Goal: Task Accomplishment & Management: Use online tool/utility

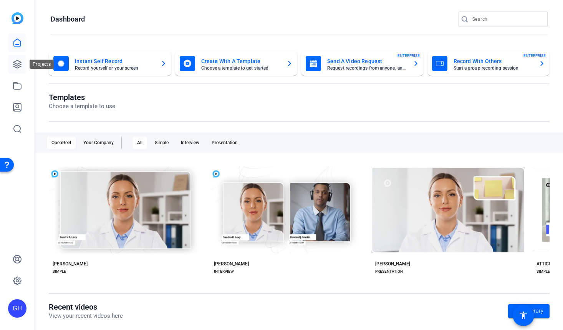
click at [11, 66] on link at bounding box center [17, 64] width 18 height 18
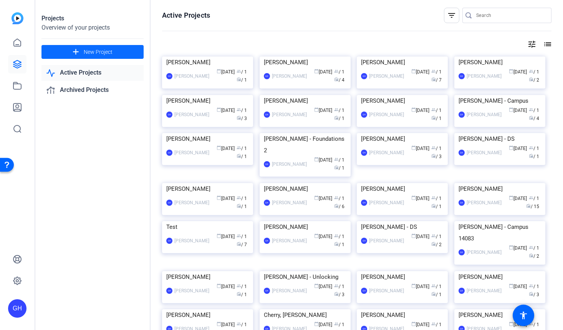
click at [110, 55] on span "New Project" at bounding box center [98, 52] width 29 height 8
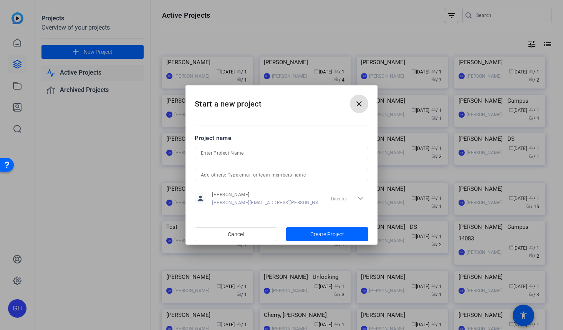
click at [250, 154] on input at bounding box center [281, 152] width 161 height 9
type input "[PERSON_NAME]"
click at [336, 237] on span "Create Project" at bounding box center [328, 234] width 34 height 8
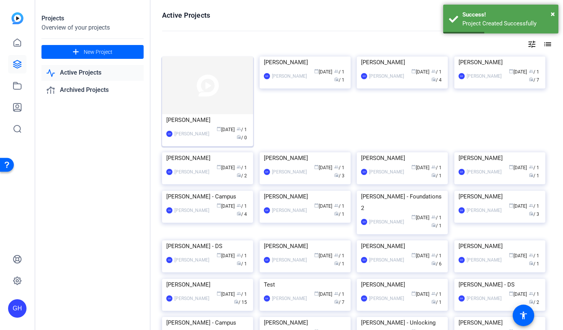
click at [206, 103] on img at bounding box center [207, 85] width 91 height 58
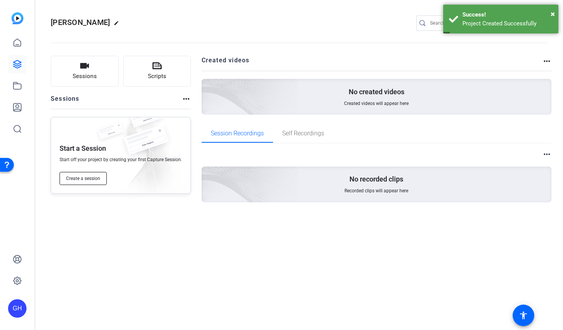
click at [88, 180] on span "Create a session" at bounding box center [83, 178] width 34 height 6
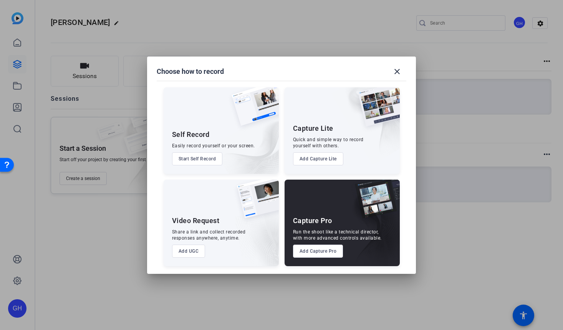
click at [315, 245] on button "Add Capture Pro" at bounding box center [318, 250] width 50 height 13
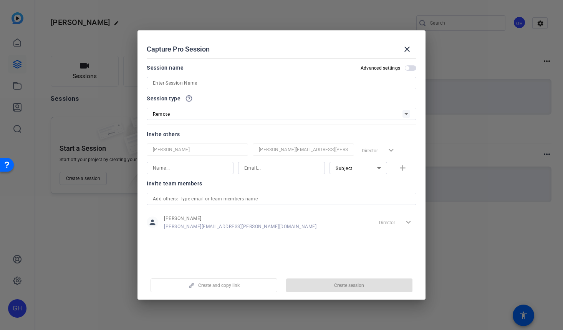
click at [192, 83] on input at bounding box center [281, 82] width 257 height 9
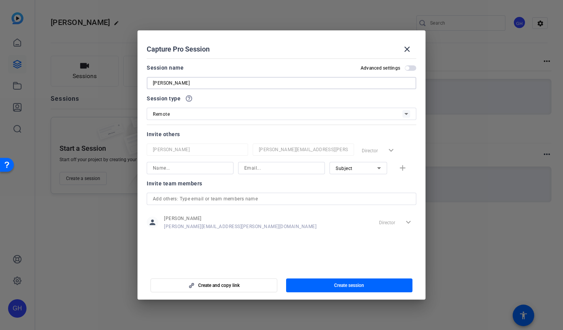
type input "[PERSON_NAME]"
click at [201, 171] on input at bounding box center [190, 167] width 75 height 9
type input "[PERSON_NAME]"
paste input "[EMAIL_ADDRESS][DOMAIN_NAME]"
type input "[EMAIL_ADDRESS][DOMAIN_NAME]"
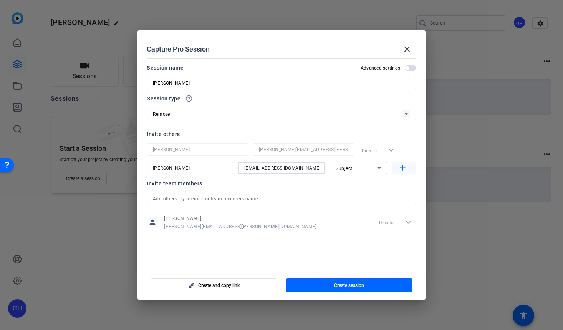
click at [402, 167] on mat-icon "add" at bounding box center [403, 168] width 10 height 10
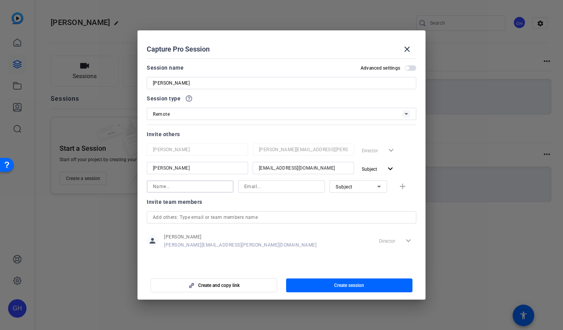
click at [198, 189] on input at bounding box center [190, 186] width 75 height 9
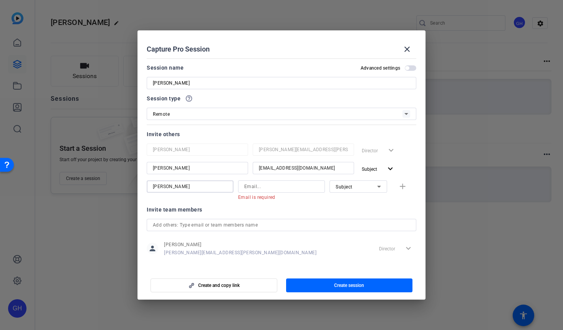
type input "[PERSON_NAME]"
type input "e"
click at [252, 188] on input "ailsa.[PERSON_NAME]" at bounding box center [281, 186] width 75 height 9
click at [251, 188] on input "ailsa.[PERSON_NAME]" at bounding box center [281, 186] width 75 height 9
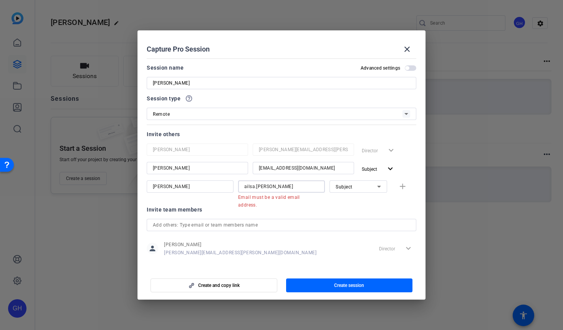
paste input "[EMAIL_ADDRESS][DOMAIN_NAME]"
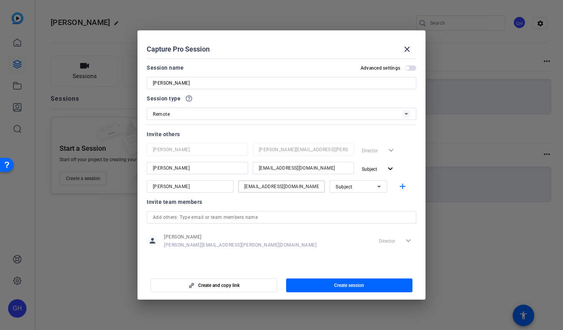
type input "[EMAIL_ADDRESS][DOMAIN_NAME]"
click at [351, 190] on div "Subject" at bounding box center [357, 187] width 42 height 10
click at [350, 202] on span "Collaborator" at bounding box center [350, 201] width 28 height 9
click at [363, 285] on span "Create session" at bounding box center [349, 285] width 30 height 6
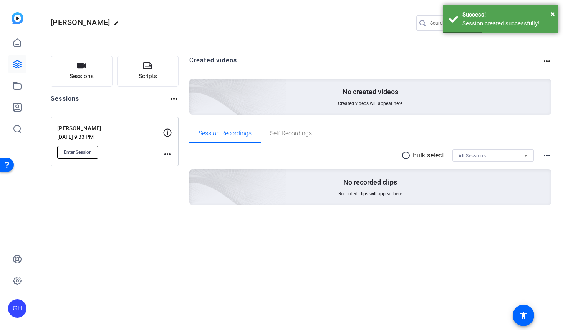
click at [91, 152] on span "Enter Session" at bounding box center [78, 152] width 28 height 6
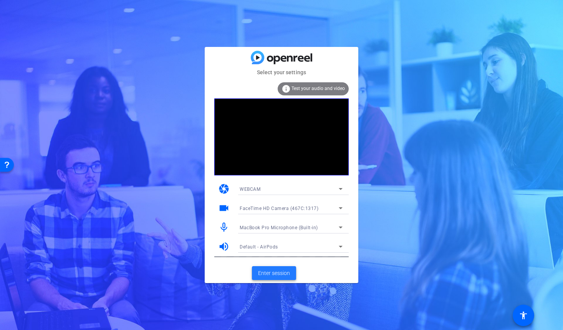
click at [265, 273] on span "Enter session" at bounding box center [274, 273] width 32 height 8
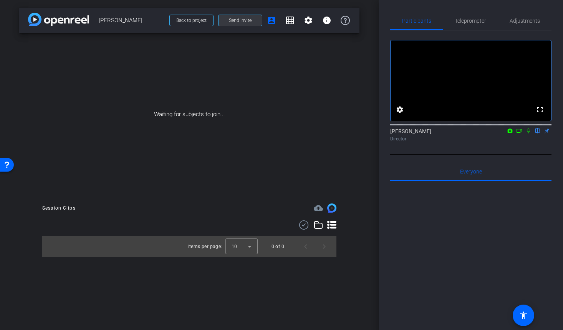
click at [239, 25] on span at bounding box center [240, 20] width 43 height 18
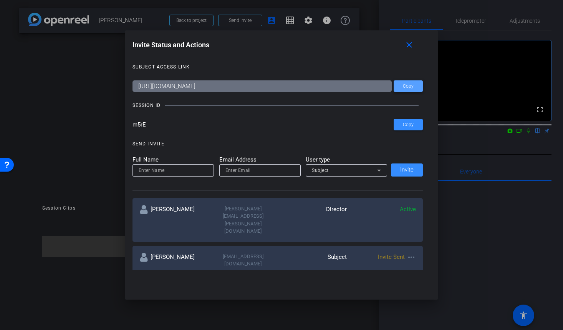
click at [409, 86] on span "Copy" at bounding box center [408, 86] width 11 height 6
click at [408, 89] on span "Copy" at bounding box center [408, 86] width 11 height 6
click at [401, 125] on span at bounding box center [408, 124] width 29 height 18
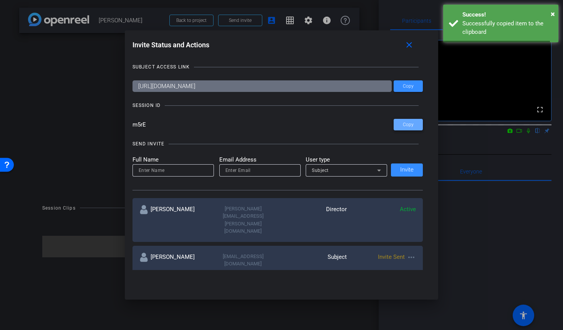
click at [401, 125] on span at bounding box center [408, 124] width 29 height 18
